Goal: Find specific page/section

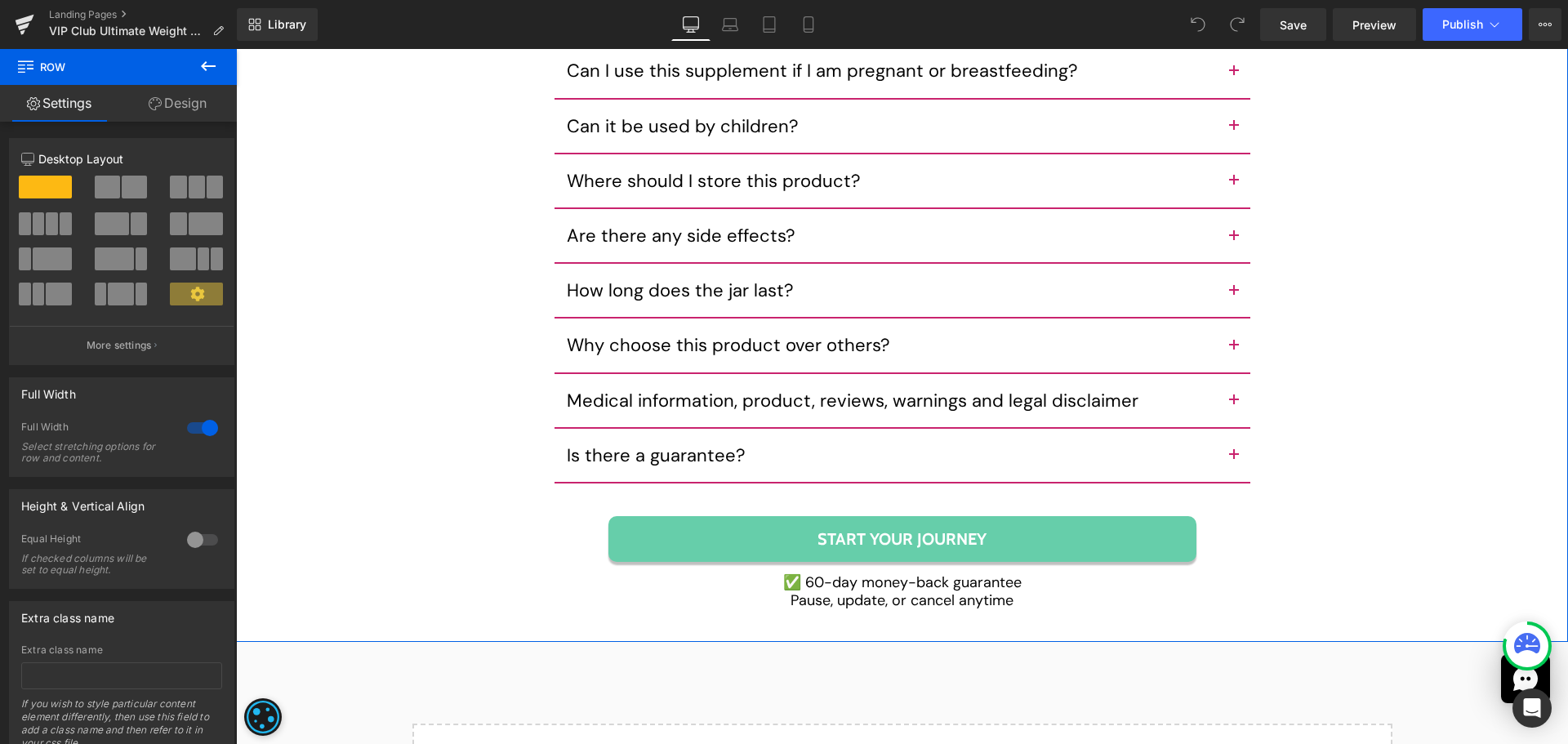
scroll to position [8984, 0]
